Goal: Find specific page/section: Find specific page/section

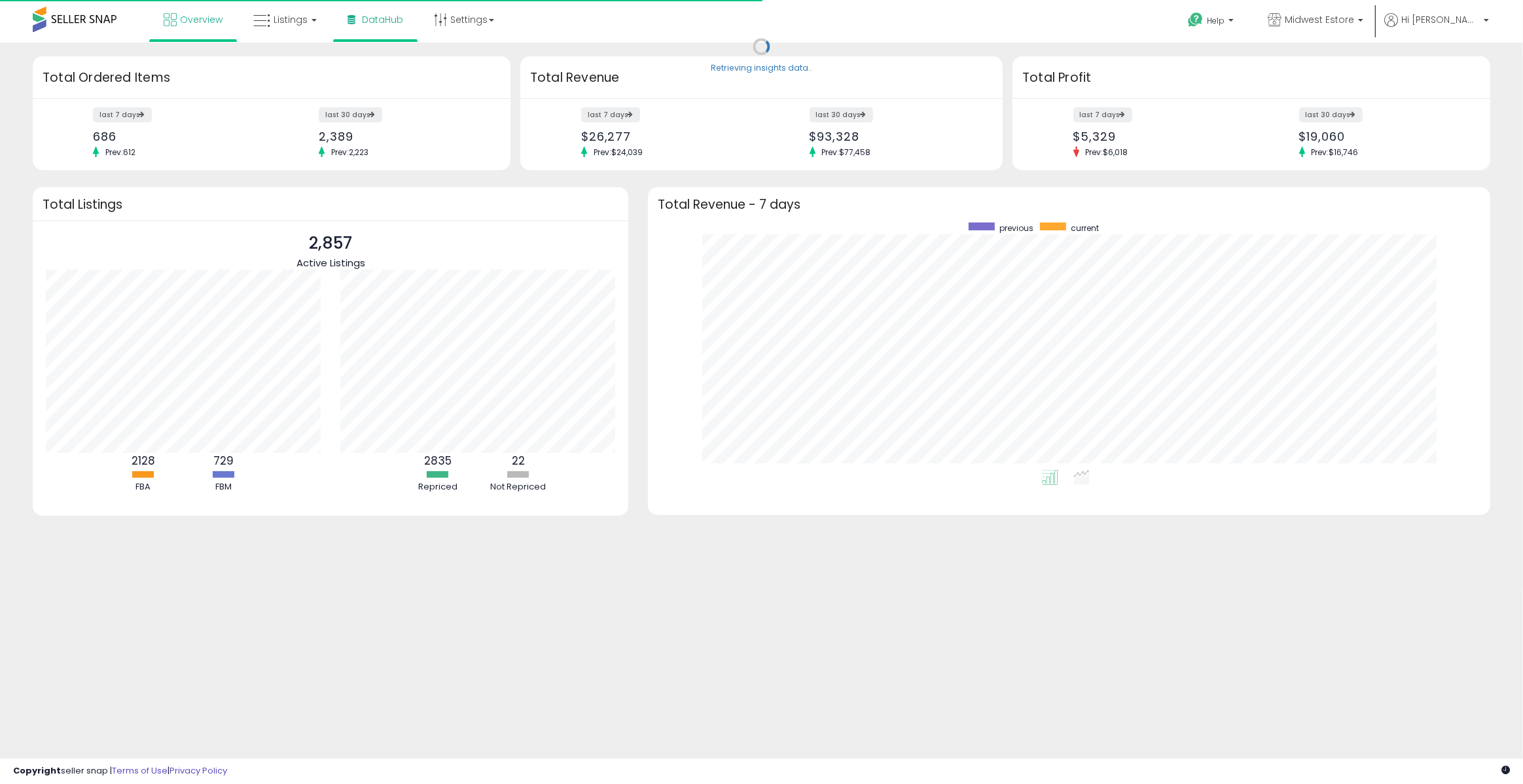
scroll to position [247, 816]
click at [383, 27] on link "DataHub" at bounding box center [376, 20] width 75 height 39
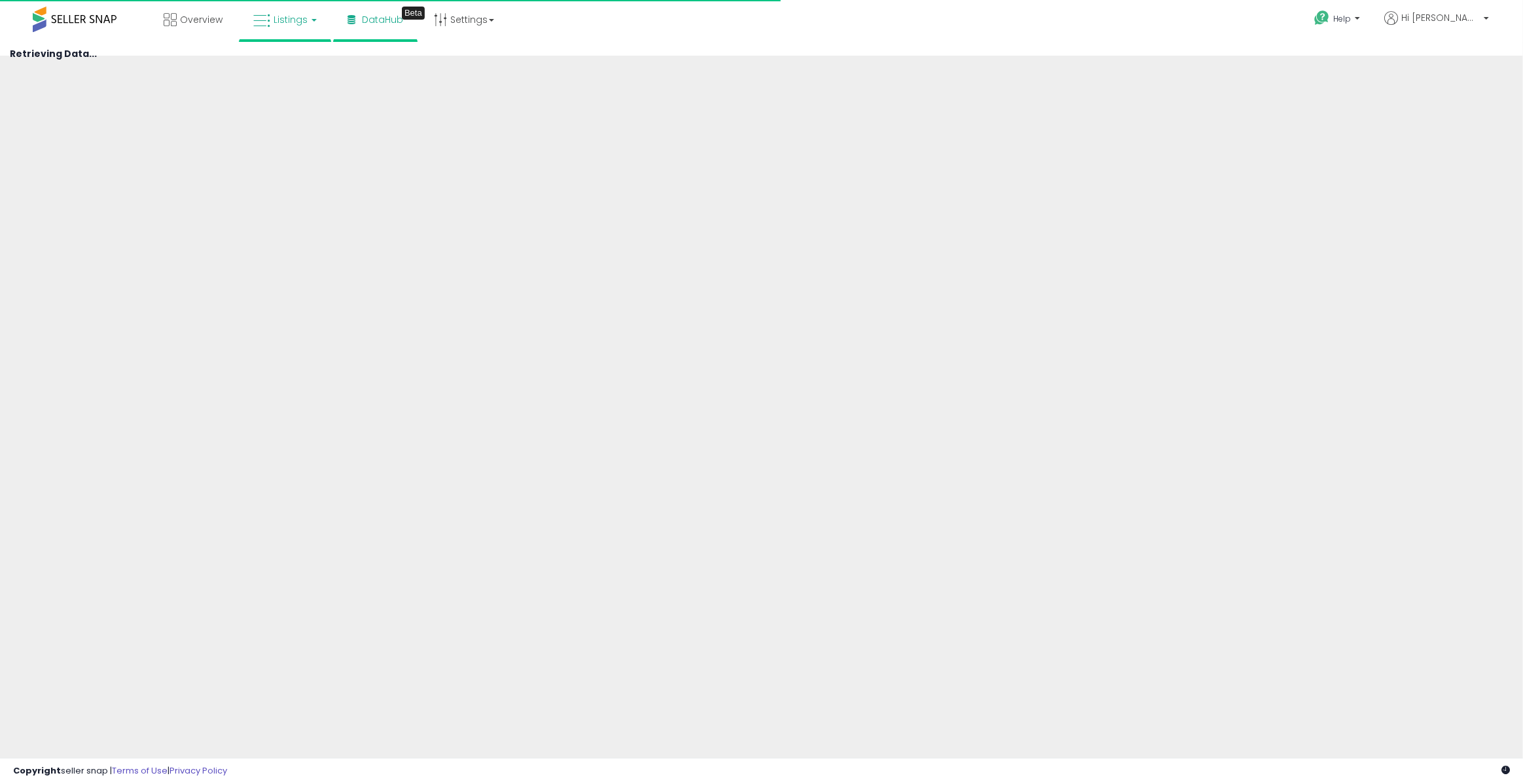
click at [287, 23] on span "Listings" at bounding box center [291, 20] width 34 height 13
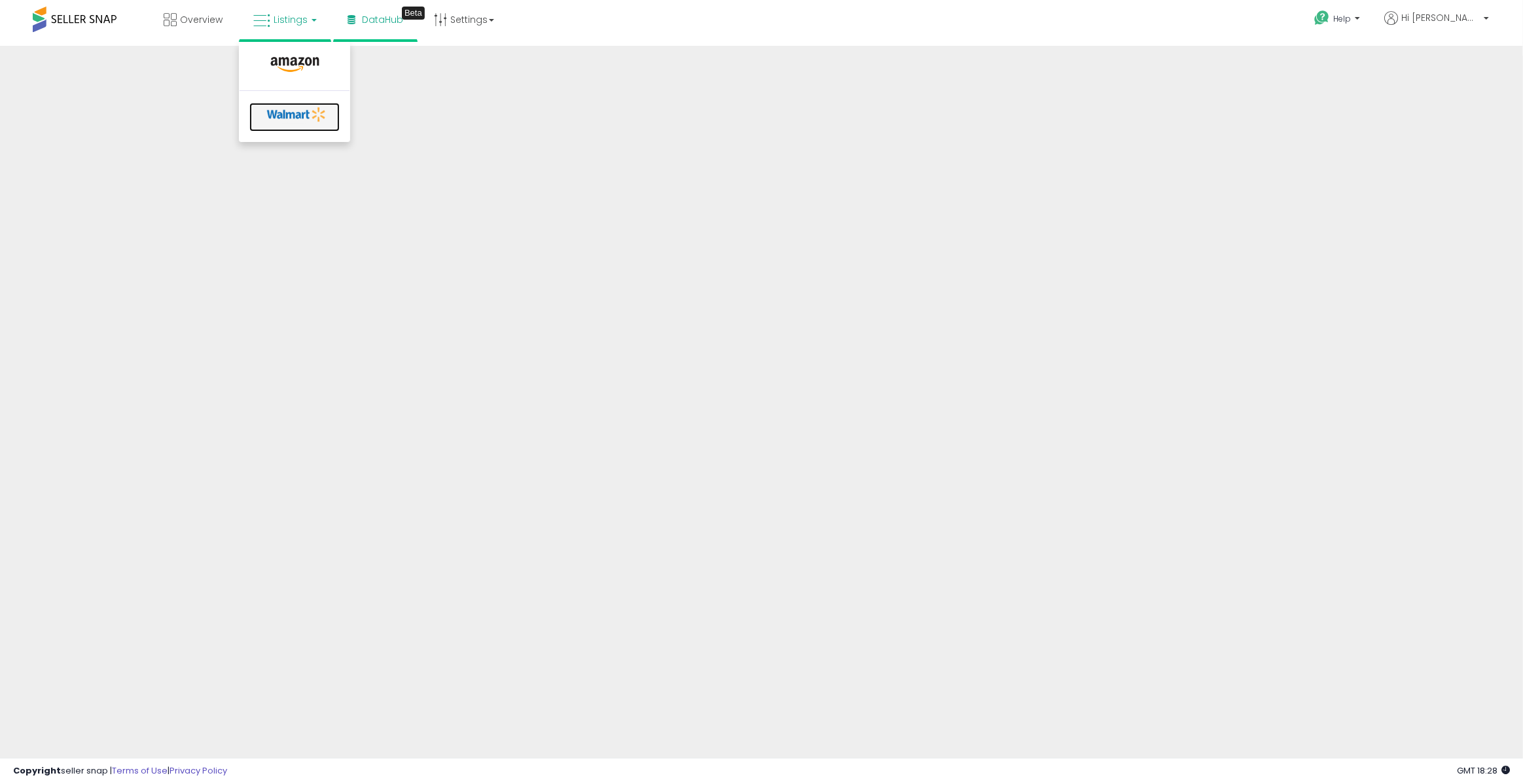
click at [288, 112] on icon at bounding box center [296, 114] width 69 height 20
